Goal: Transaction & Acquisition: Purchase product/service

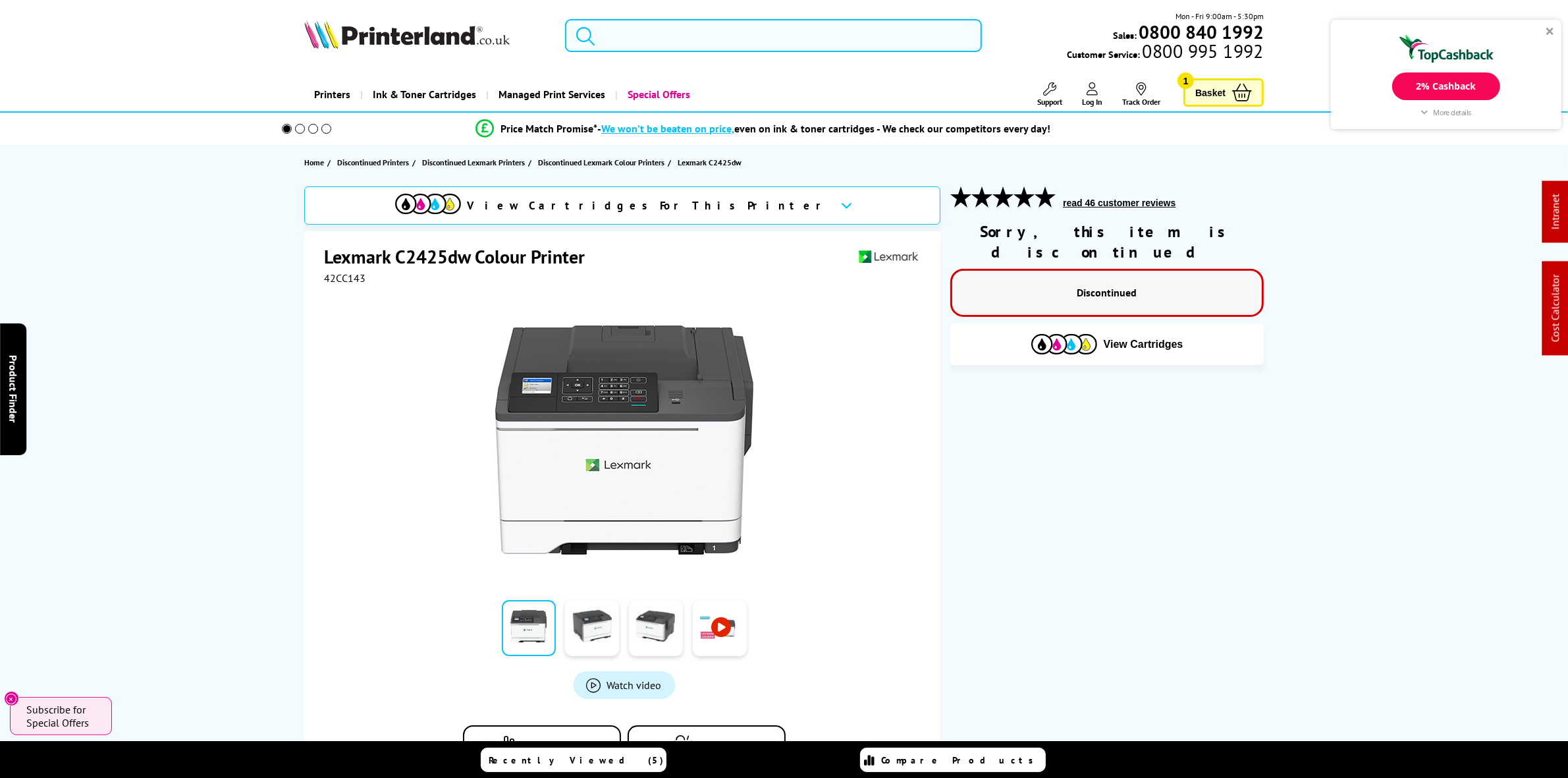
click at [670, 44] on input "search" at bounding box center [773, 36] width 416 height 33
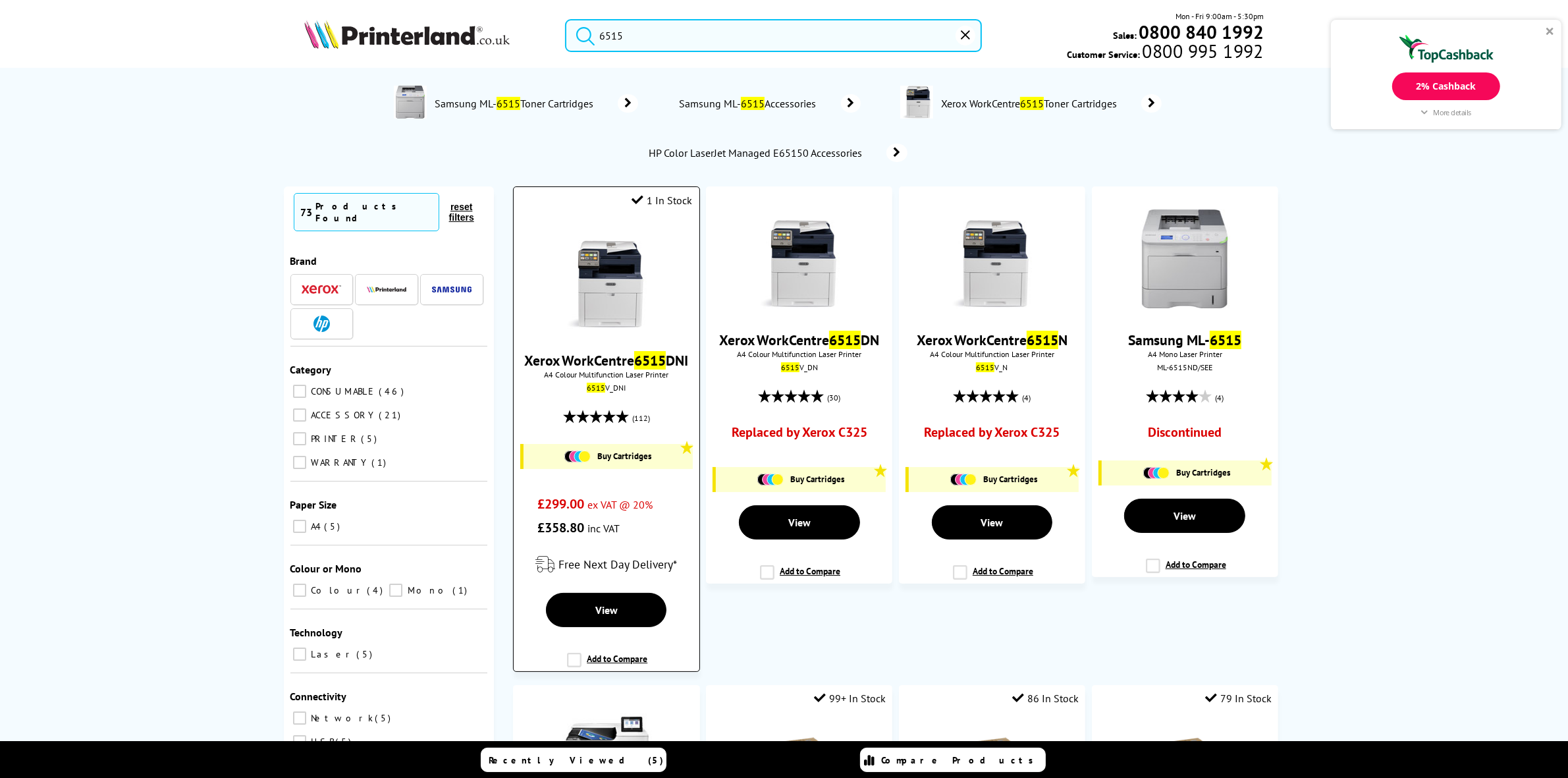
type input "6515"
click at [611, 262] on img at bounding box center [607, 279] width 99 height 99
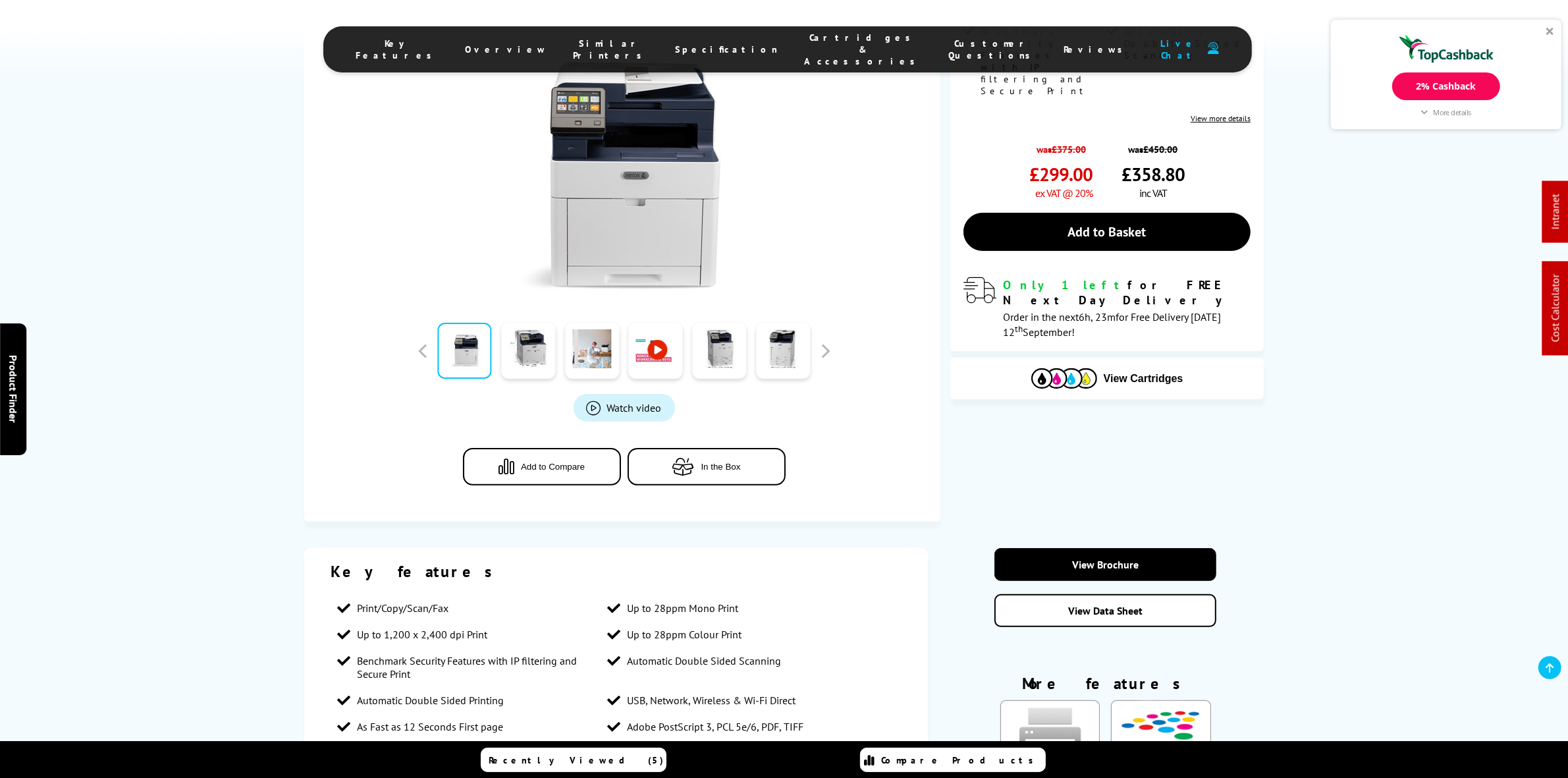
scroll to position [411, 0]
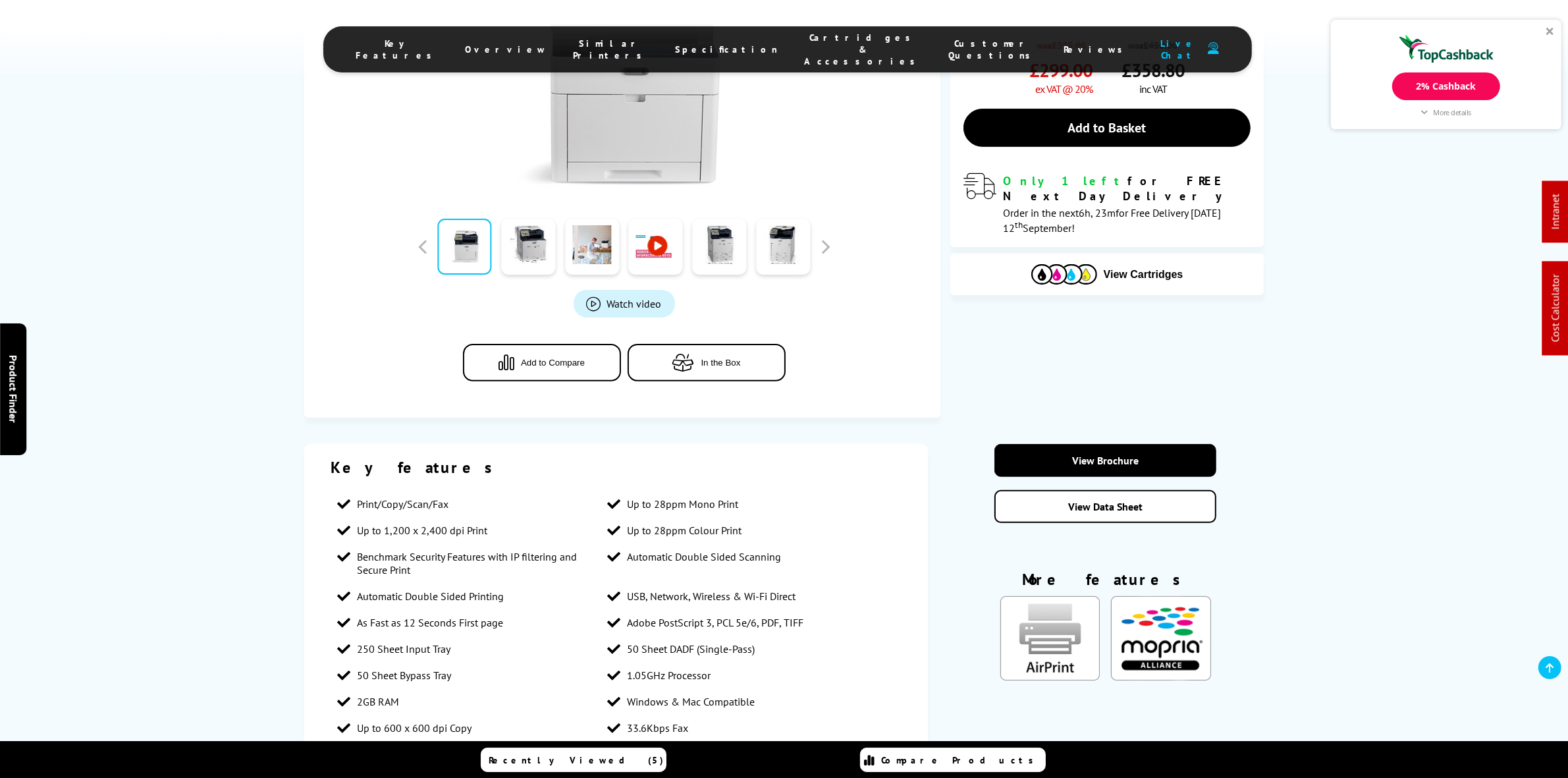
click at [1135, 254] on div "View Cartridges" at bounding box center [1107, 274] width 314 height 41
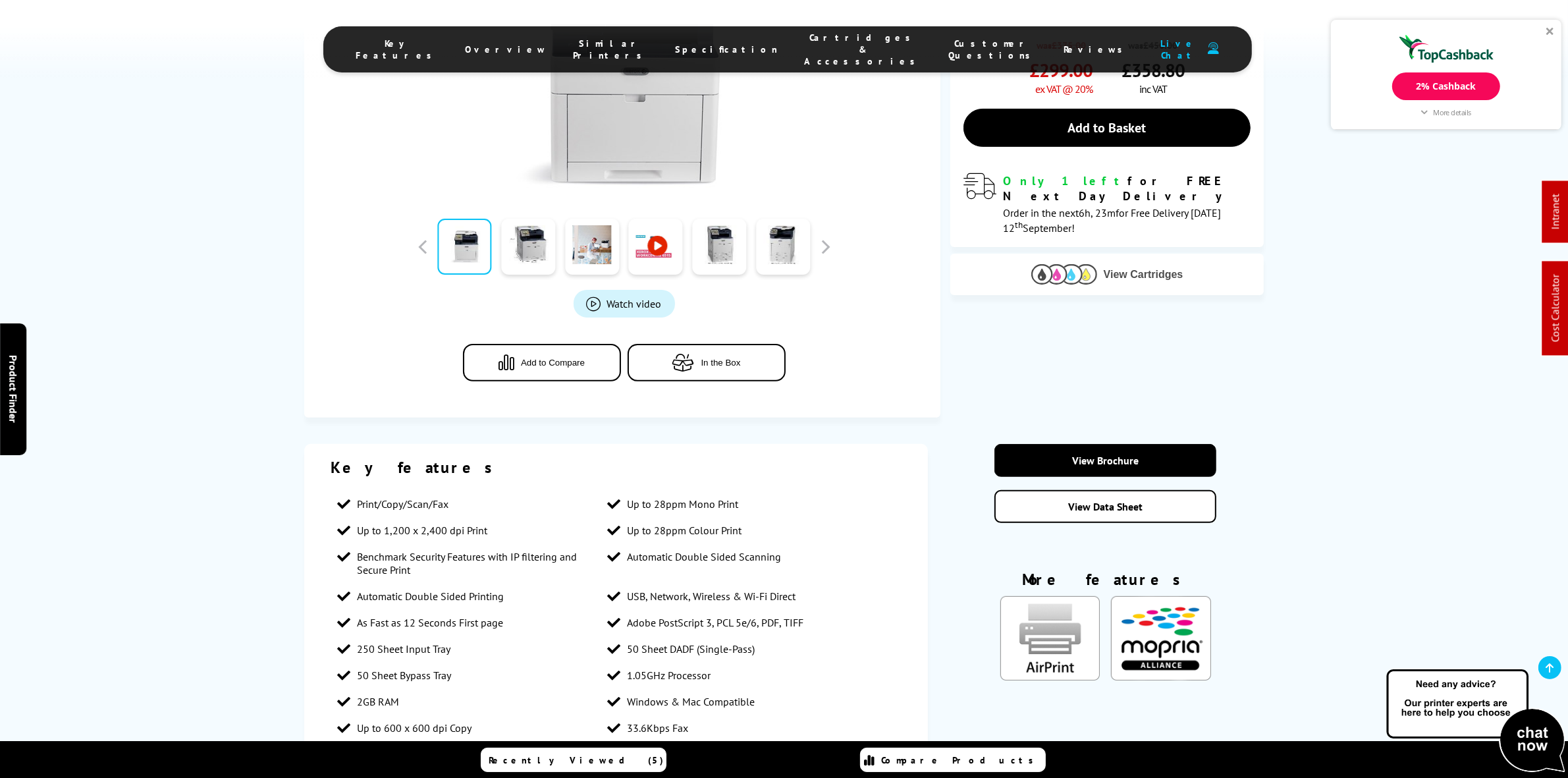
click at [1133, 263] on button "View Cartridges" at bounding box center [1107, 274] width 294 height 21
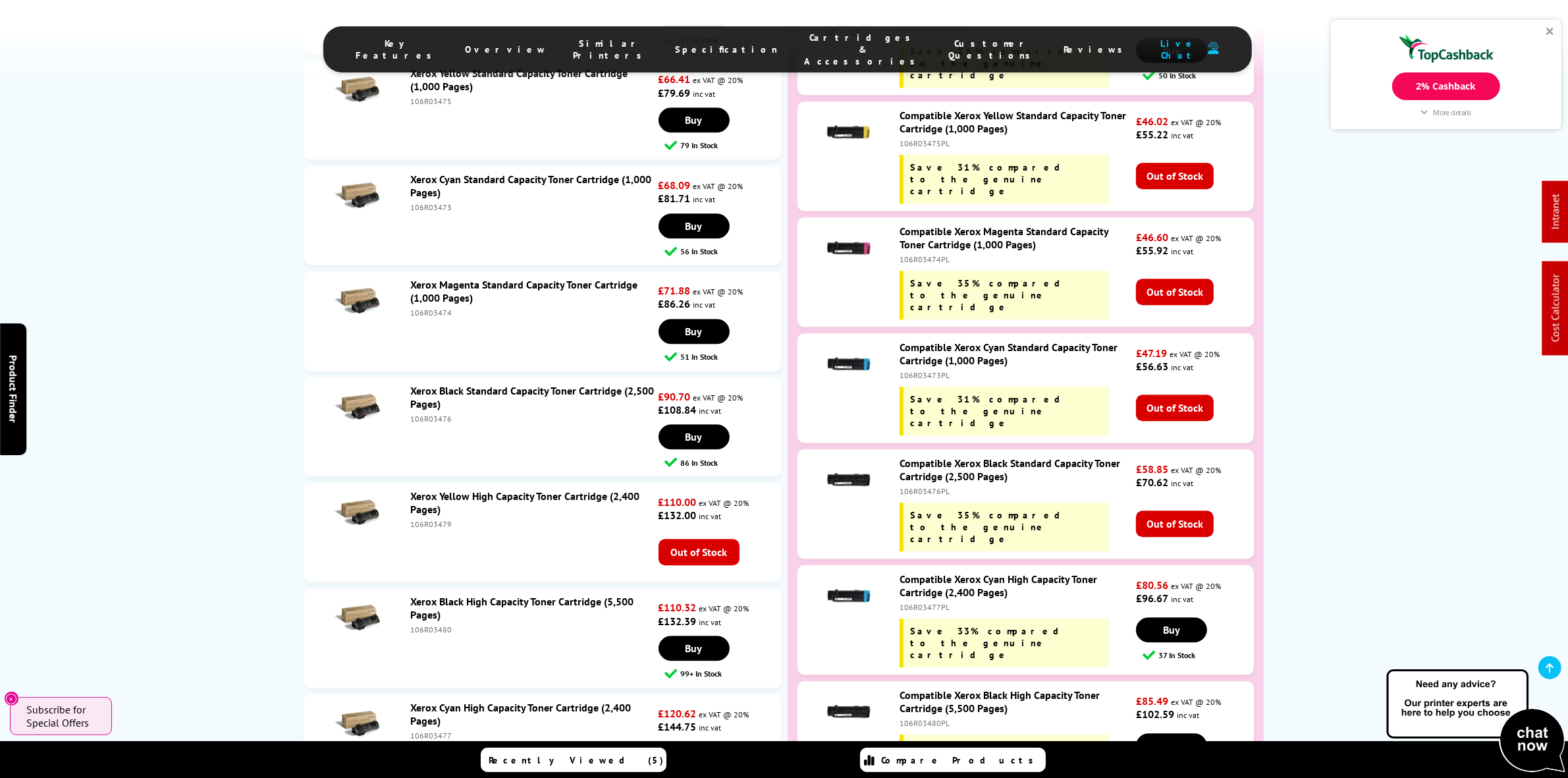
scroll to position [4415, 0]
